Goal: Transaction & Acquisition: Purchase product/service

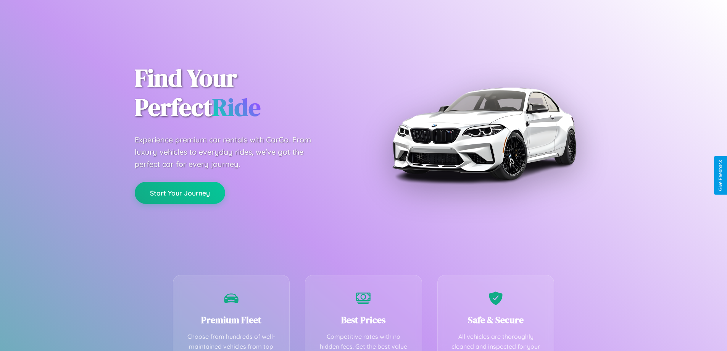
scroll to position [223, 0]
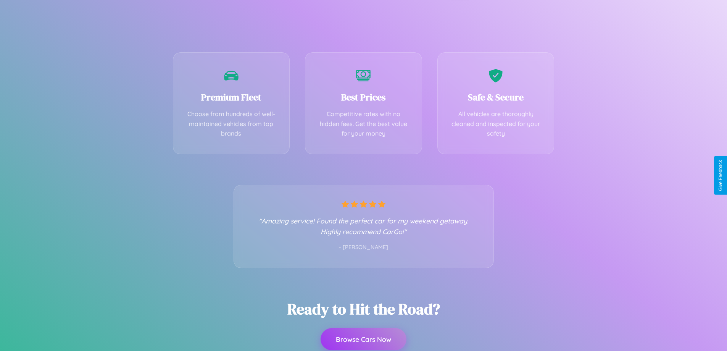
click at [363, 339] on button "Browse Cars Now" at bounding box center [364, 339] width 86 height 22
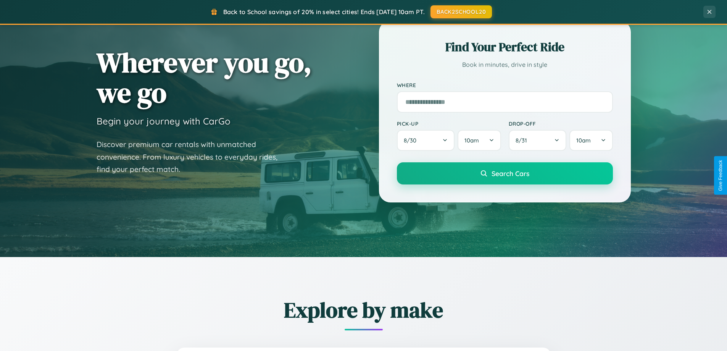
scroll to position [329, 0]
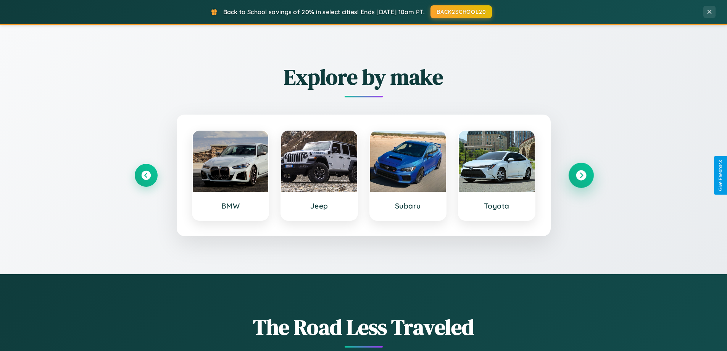
click at [581, 175] on icon at bounding box center [581, 175] width 10 height 10
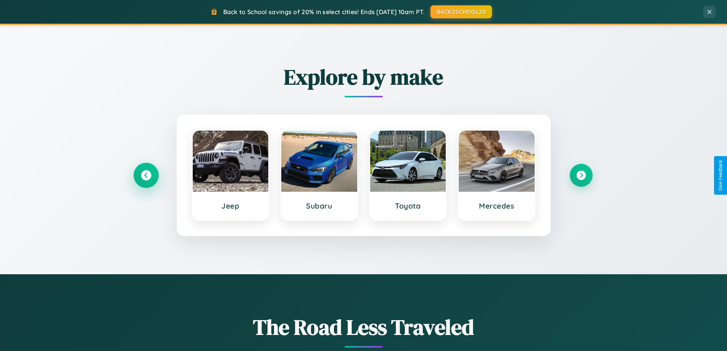
click at [146, 175] on icon at bounding box center [146, 175] width 10 height 10
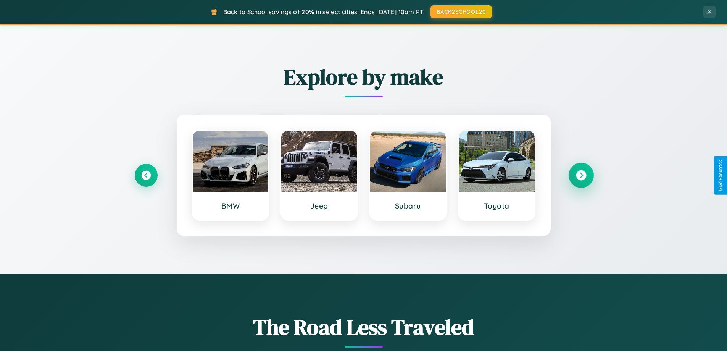
click at [581, 175] on icon at bounding box center [581, 175] width 10 height 10
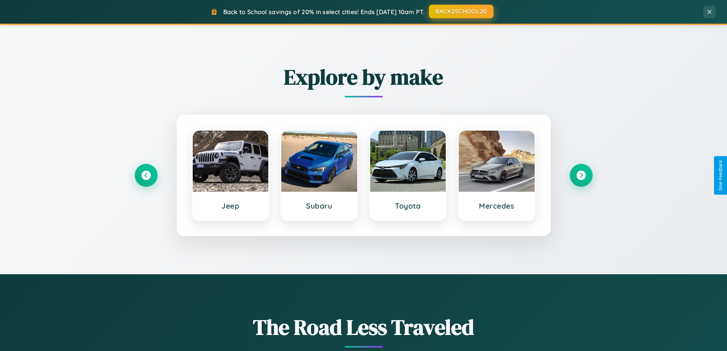
click at [461, 11] on button "BACK2SCHOOL20" at bounding box center [461, 12] width 65 height 14
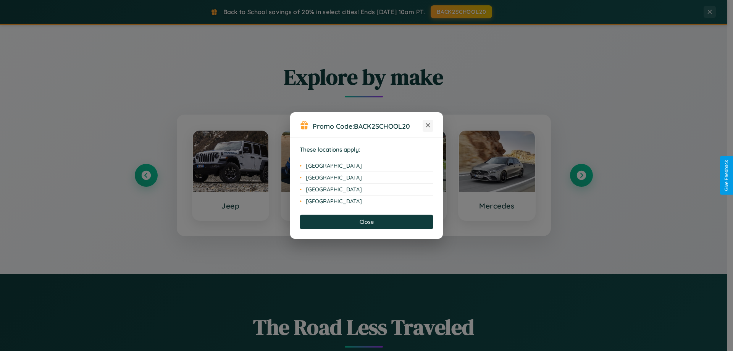
click at [428, 126] on icon at bounding box center [428, 125] width 4 height 4
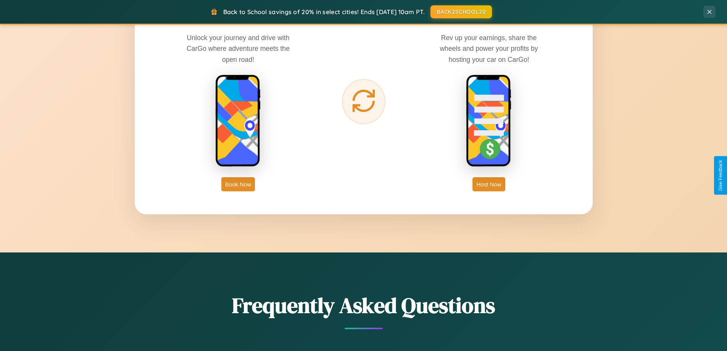
scroll to position [1227, 0]
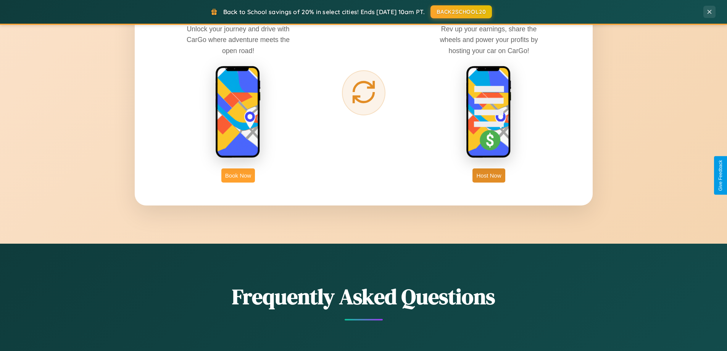
click at [238, 175] on button "Book Now" at bounding box center [238, 175] width 34 height 14
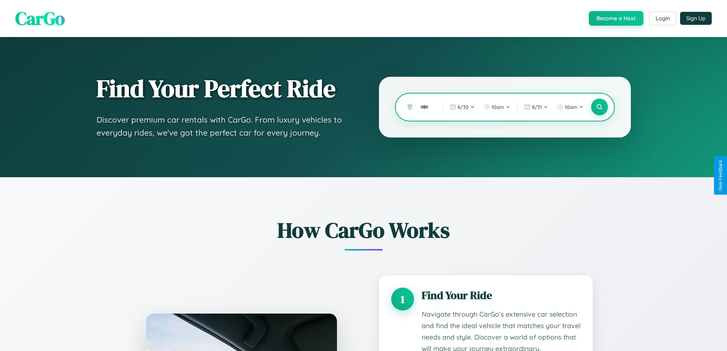
click at [426, 107] on input "text" at bounding box center [426, 106] width 19 height 13
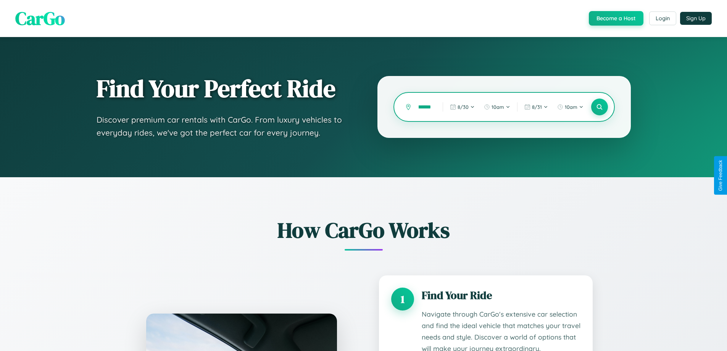
scroll to position [0, 6]
type input "*******"
click at [599, 107] on icon at bounding box center [599, 106] width 7 height 7
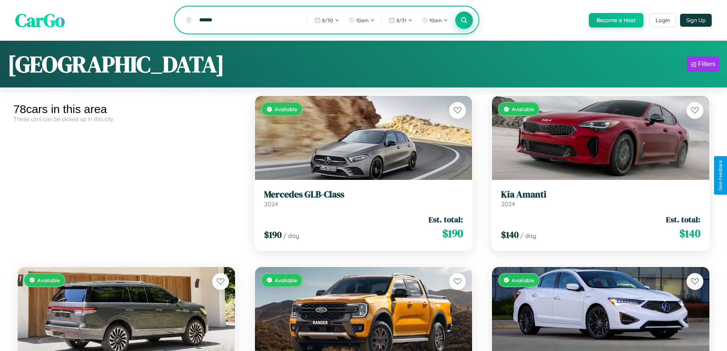
click at [464, 21] on icon at bounding box center [464, 19] width 7 height 7
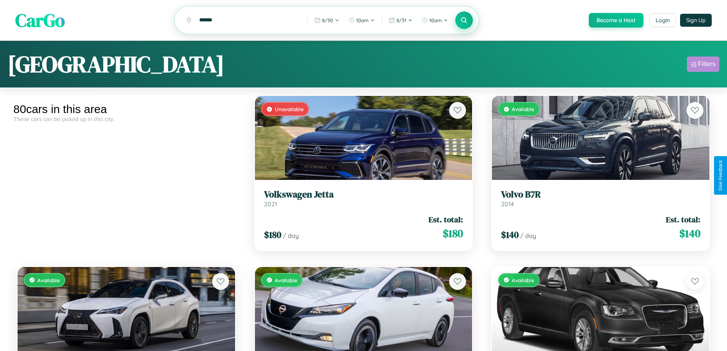
click at [703, 65] on div "Filters" at bounding box center [707, 64] width 18 height 8
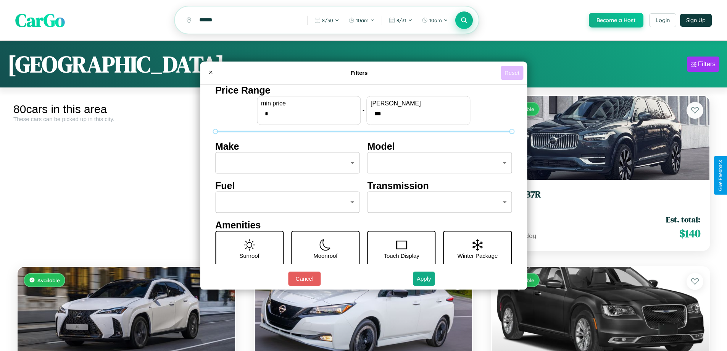
click at [513, 73] on button "Reset" at bounding box center [512, 73] width 23 height 14
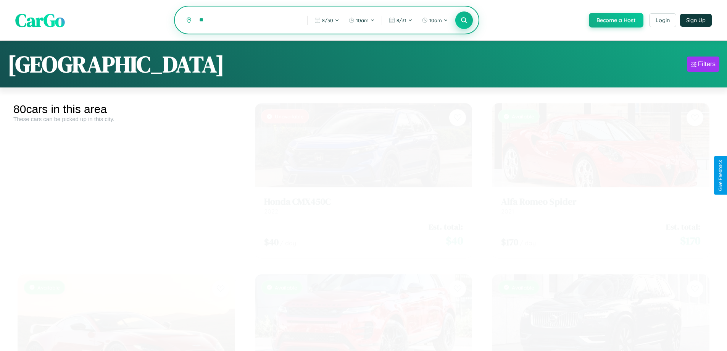
type input "*"
type input "********"
click at [464, 20] on icon at bounding box center [464, 19] width 7 height 7
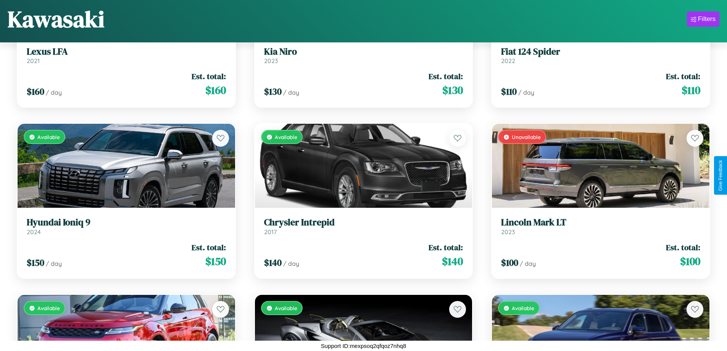
scroll to position [2159, 0]
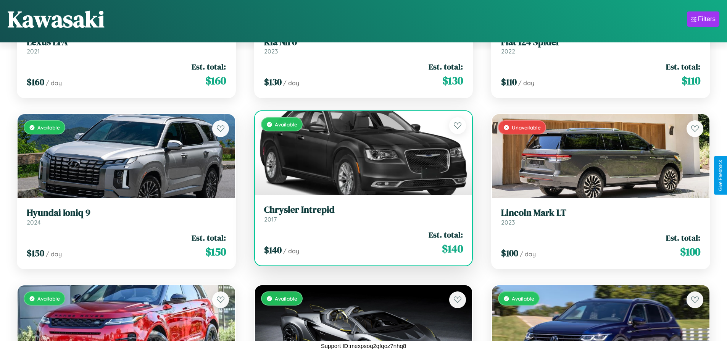
click at [360, 213] on h3 "Chrysler Intrepid" at bounding box center [363, 209] width 199 height 11
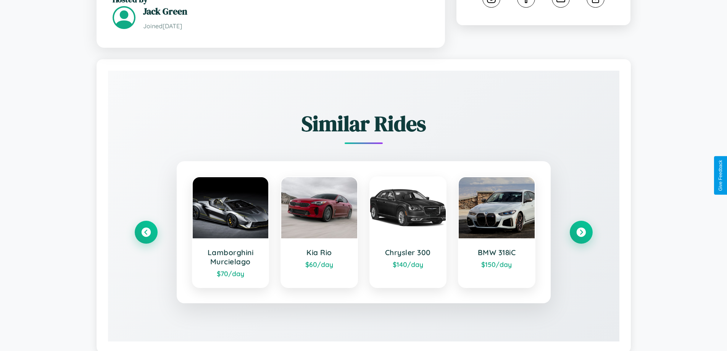
scroll to position [447, 0]
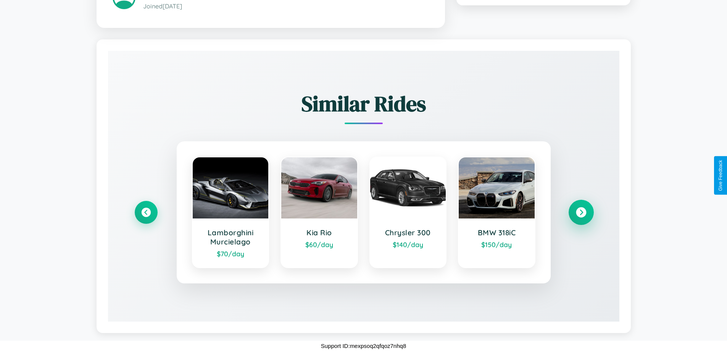
click at [581, 212] on icon at bounding box center [581, 212] width 10 height 10
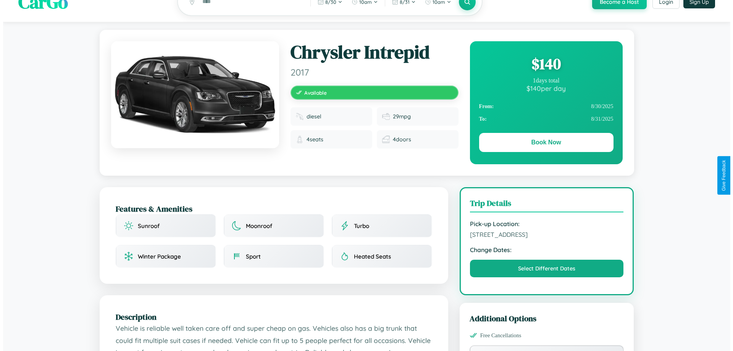
scroll to position [0, 0]
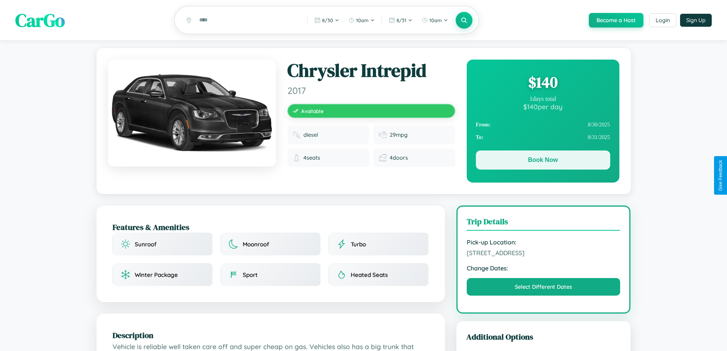
click at [543, 162] on button "Book Now" at bounding box center [543, 159] width 134 height 19
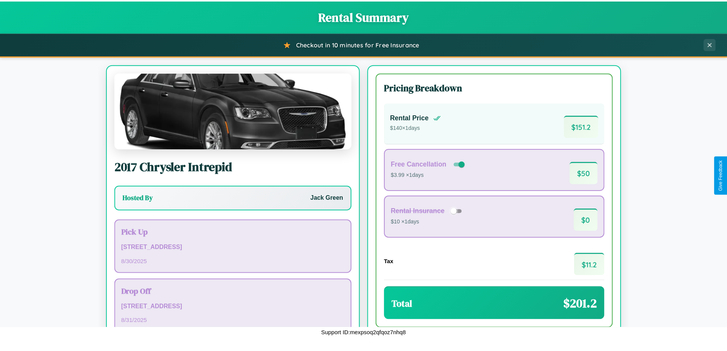
scroll to position [52, 0]
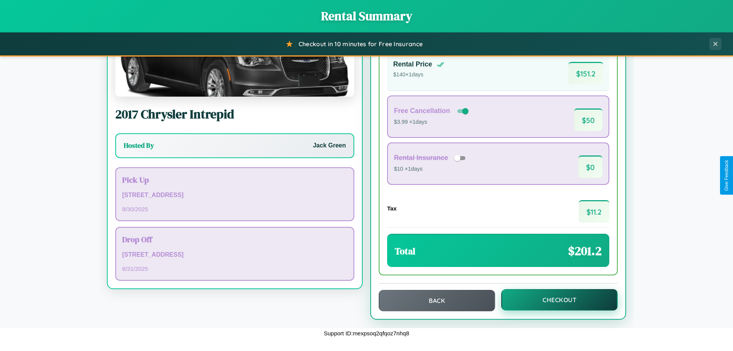
click at [554, 300] on button "Checkout" at bounding box center [559, 299] width 116 height 21
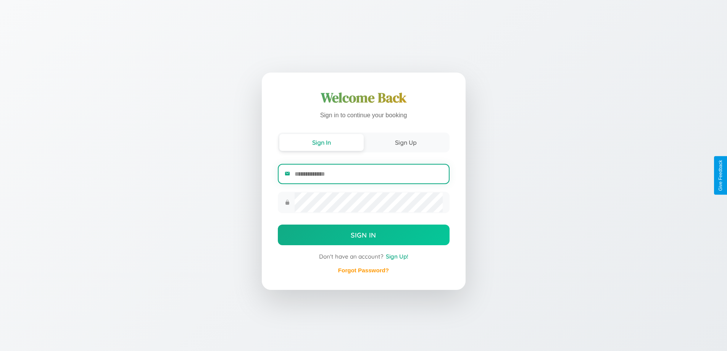
click at [368, 175] on input "email" at bounding box center [369, 174] width 148 height 19
type input "**********"
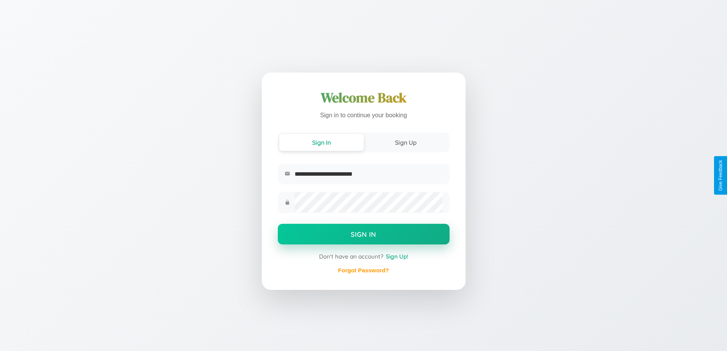
click at [363, 235] on button "Sign In" at bounding box center [364, 234] width 172 height 21
